Goal: Navigation & Orientation: Find specific page/section

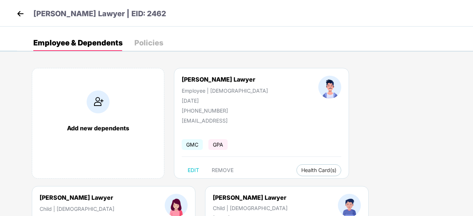
click at [21, 11] on img at bounding box center [20, 13] width 11 height 11
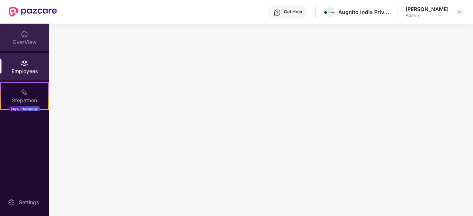
click at [27, 42] on div "OverView" at bounding box center [24, 41] width 49 height 7
